Goal: Use online tool/utility

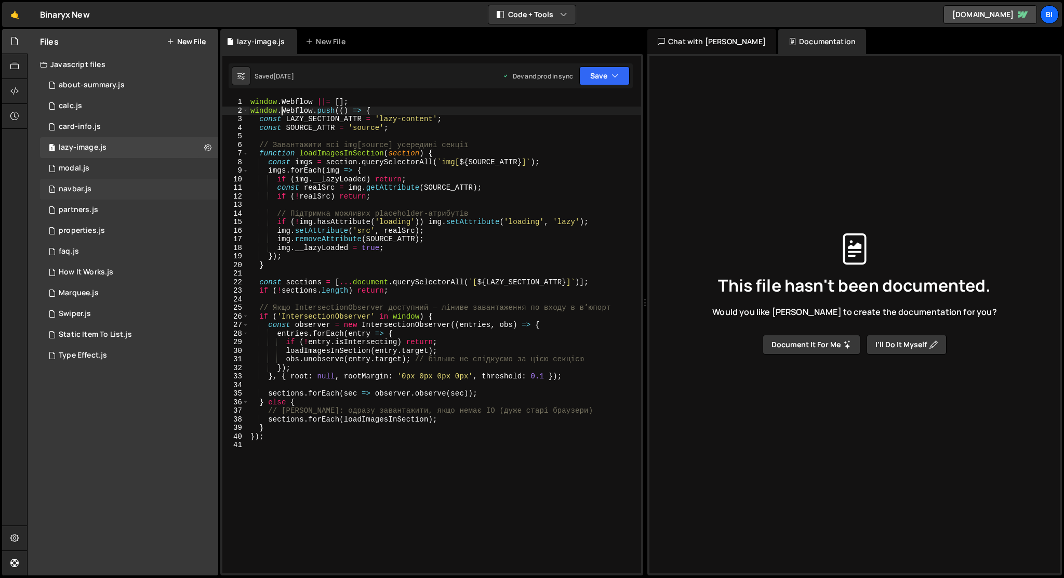
click at [105, 184] on div "1 navbar.js 0" at bounding box center [129, 189] width 178 height 21
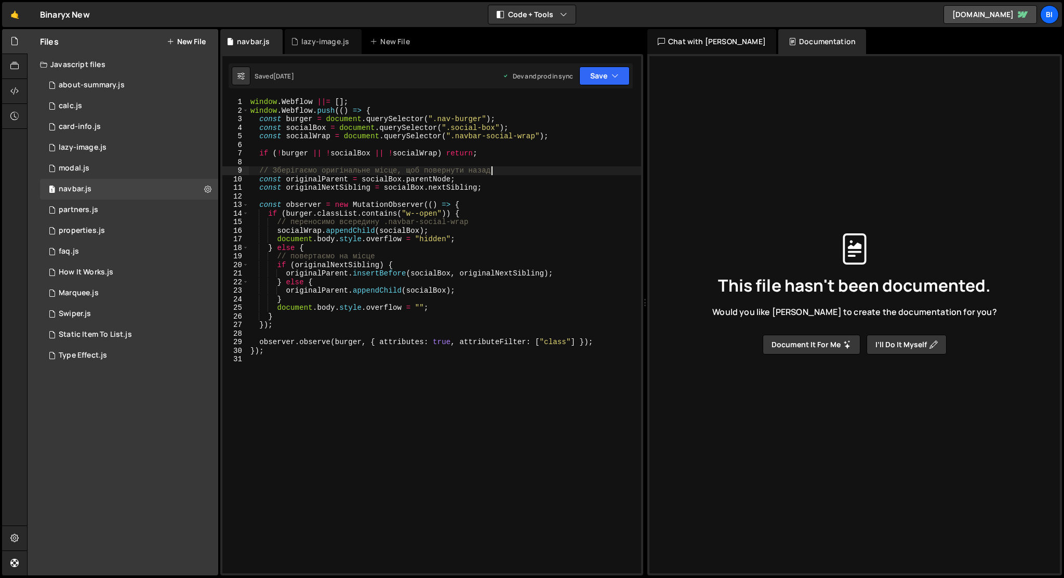
click at [585, 171] on div "window . Webflow ||= [ ] ; window . Webflow . push (( ) => { const burger = doc…" at bounding box center [444, 344] width 393 height 492
type textarea "});"
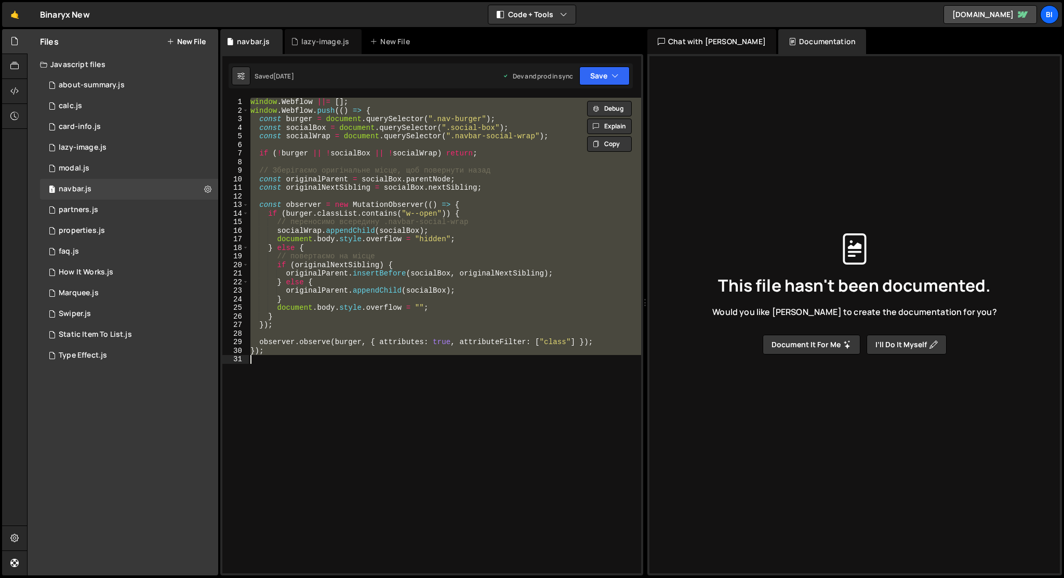
click at [521, 370] on div "window . Webflow ||= [ ] ; window . Webflow . push (( ) => { const burger = doc…" at bounding box center [444, 335] width 393 height 475
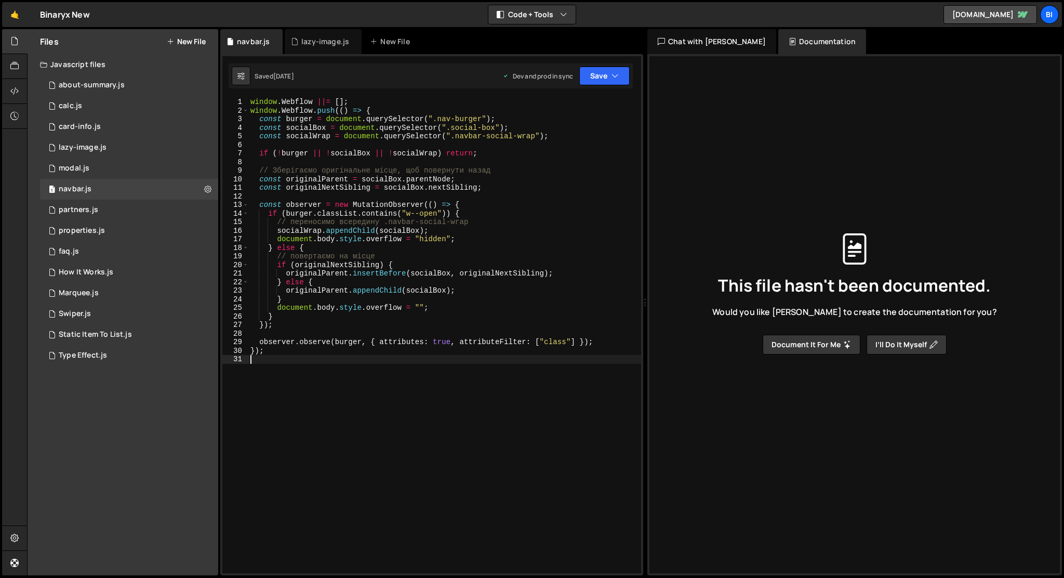
type textarea "});"
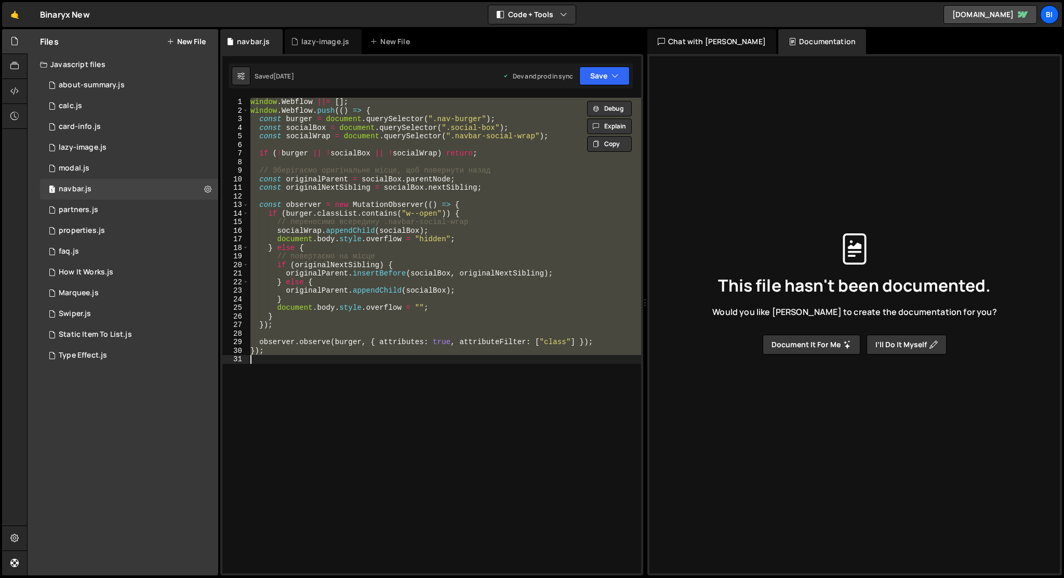
paste textarea
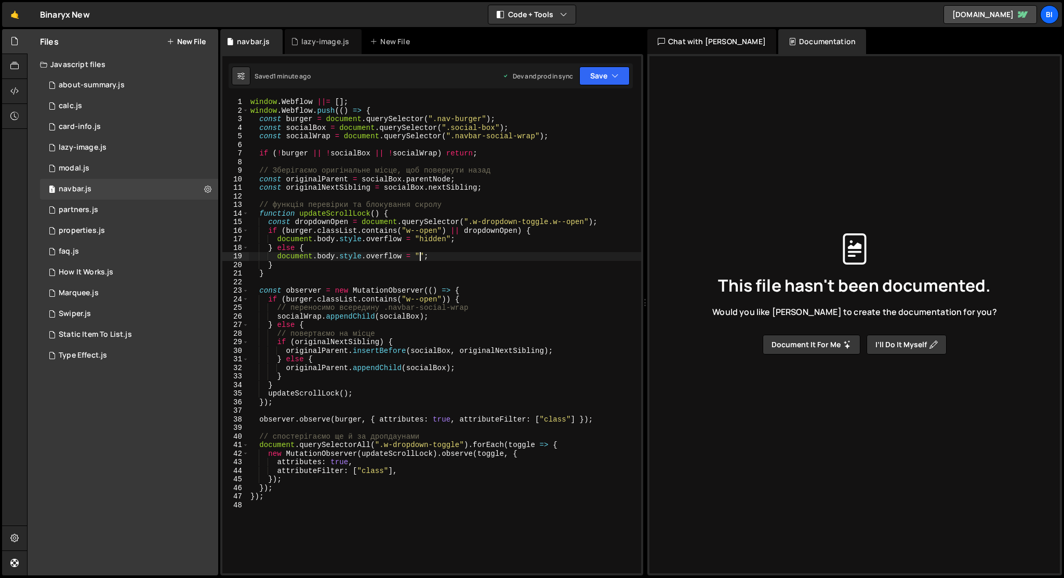
click at [419, 257] on div "window . Webflow ||= [ ] ; window . Webflow . push (( ) => { const burger = doc…" at bounding box center [444, 344] width 393 height 492
type textarea "});"
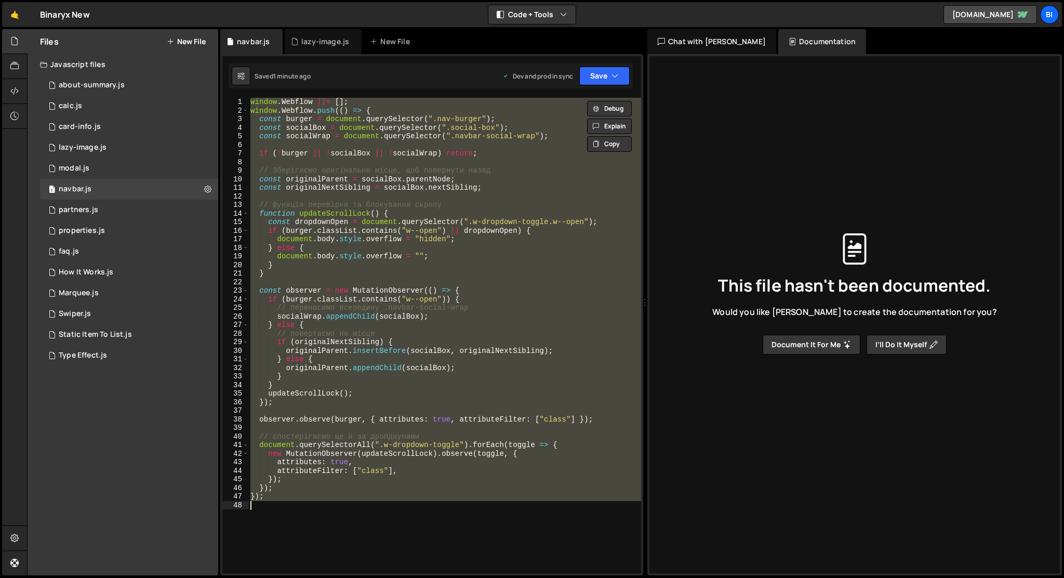
paste textarea
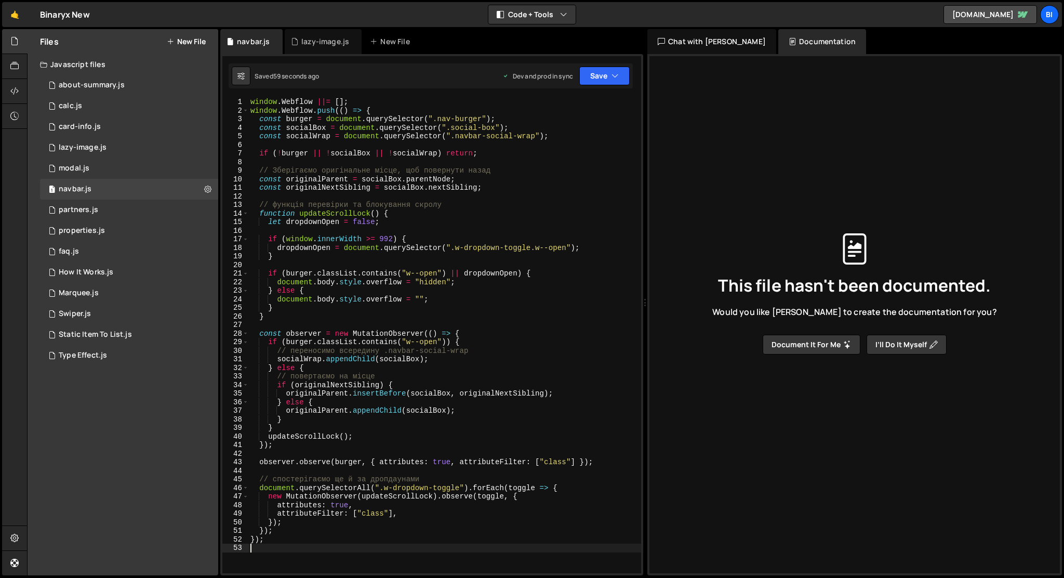
click at [477, 180] on div "window . Webflow ||= [ ] ; window . Webflow . push (( ) => { const burger = doc…" at bounding box center [444, 344] width 393 height 492
type textarea "});"
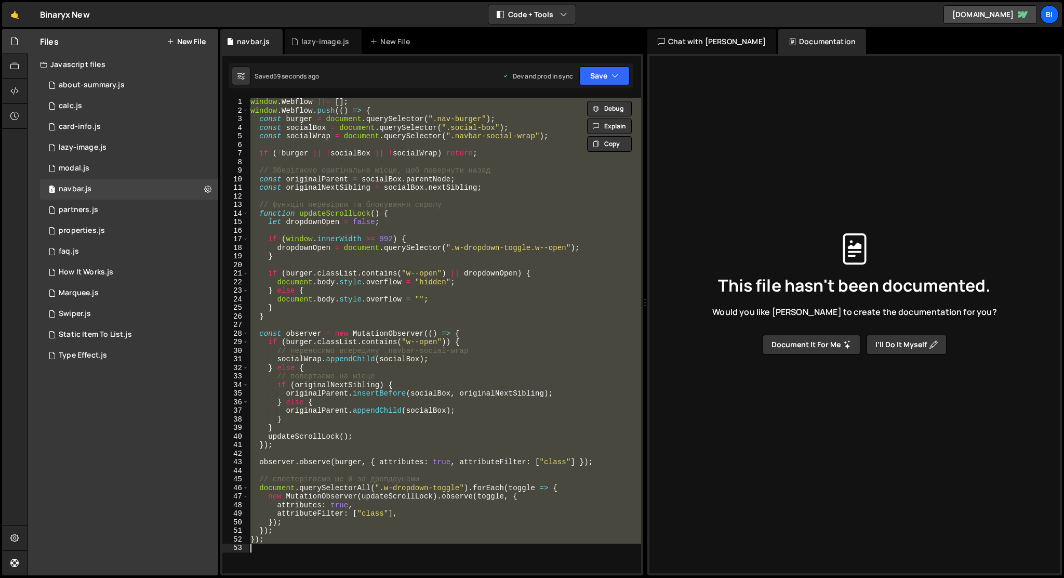
paste textarea
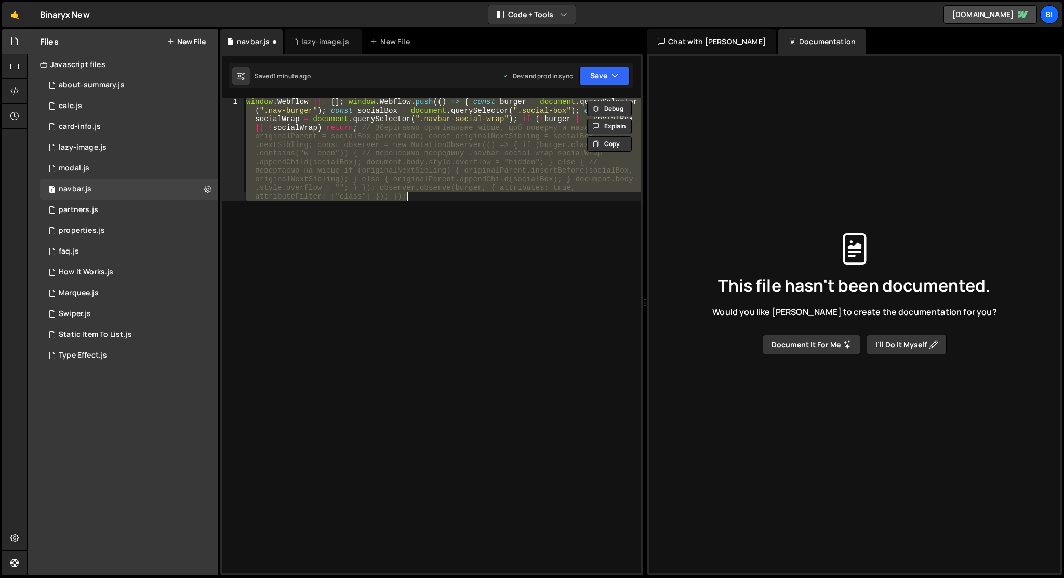
paste textarea
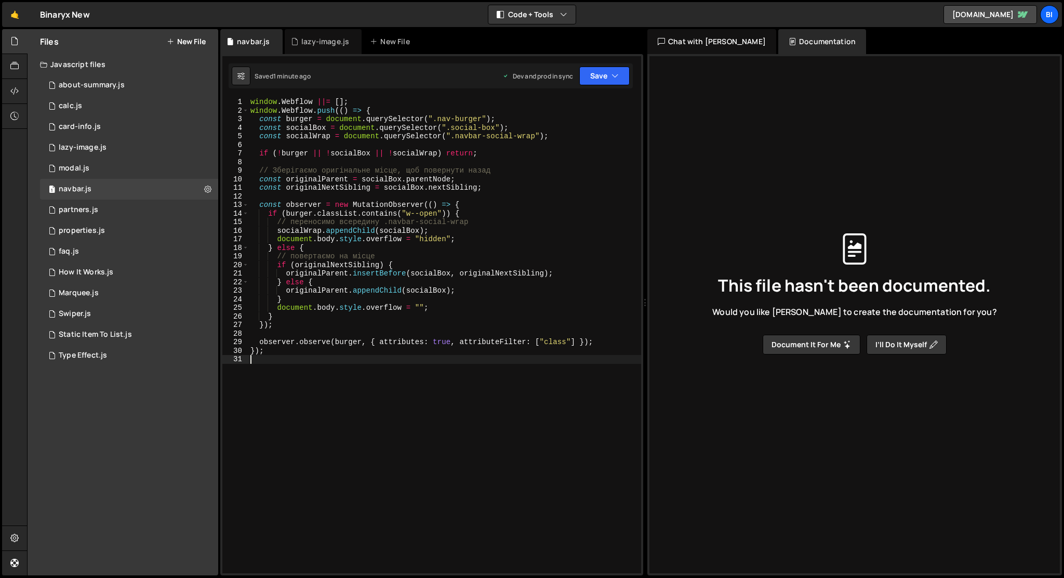
click at [555, 223] on div "window . Webflow ||= [ ] ; window . Webflow . push (( ) => { const burger = doc…" at bounding box center [444, 344] width 393 height 492
type textarea "});"
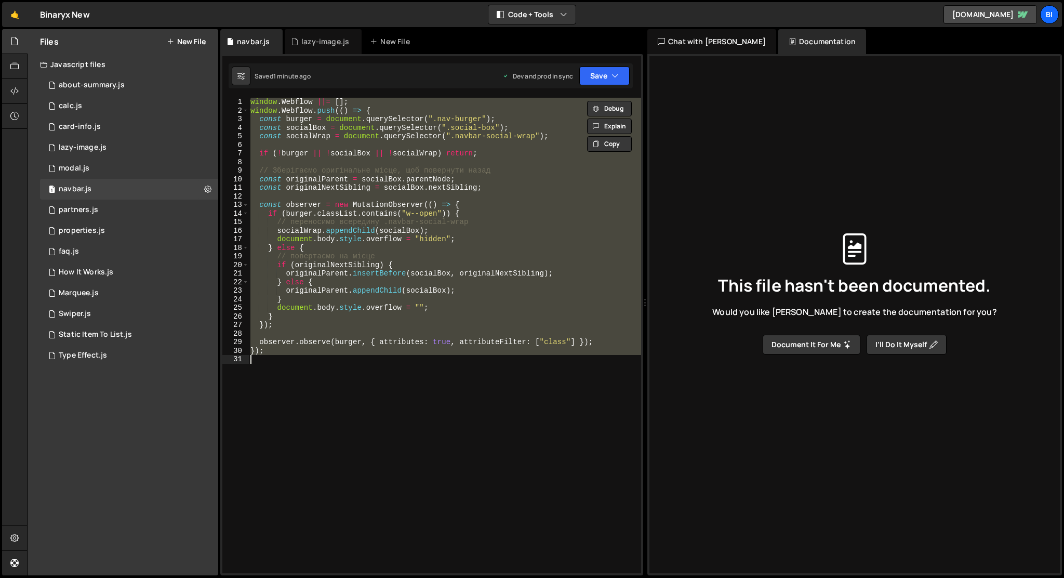
paste textarea
